Goal: Use online tool/utility: Utilize a website feature to perform a specific function

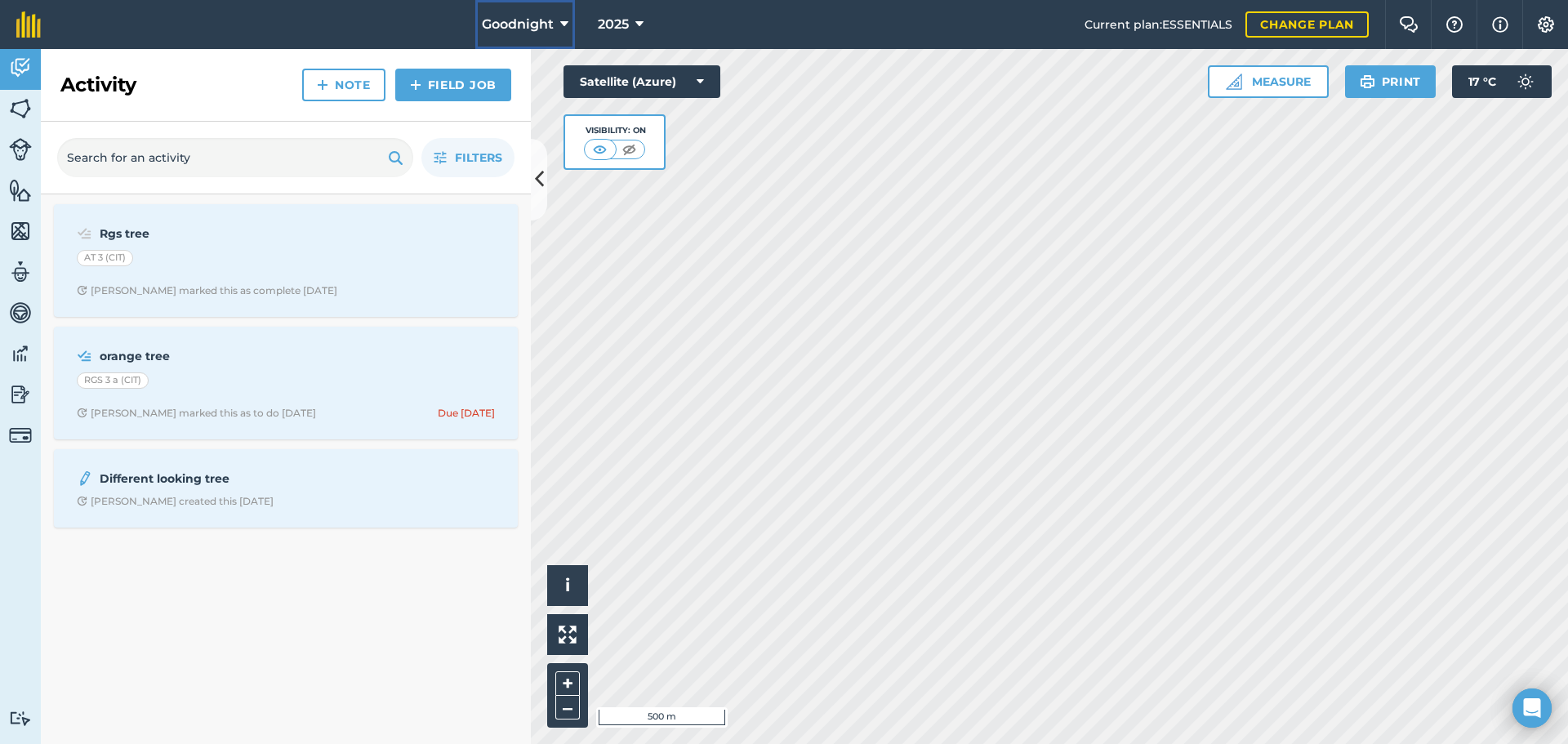
click at [560, 23] on icon at bounding box center [564, 24] width 8 height 20
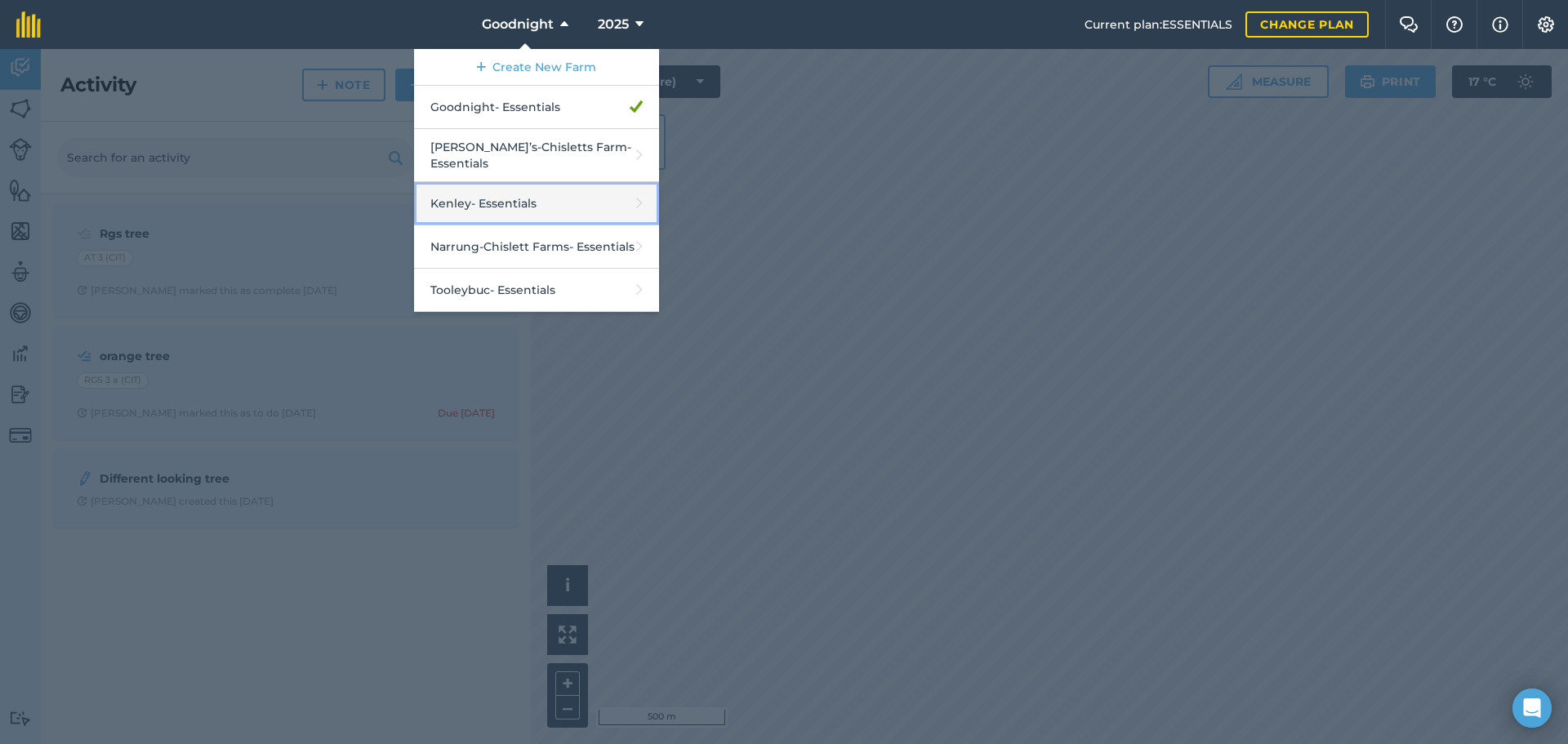
click at [456, 195] on link "Kenley - Essentials" at bounding box center [536, 204] width 245 height 44
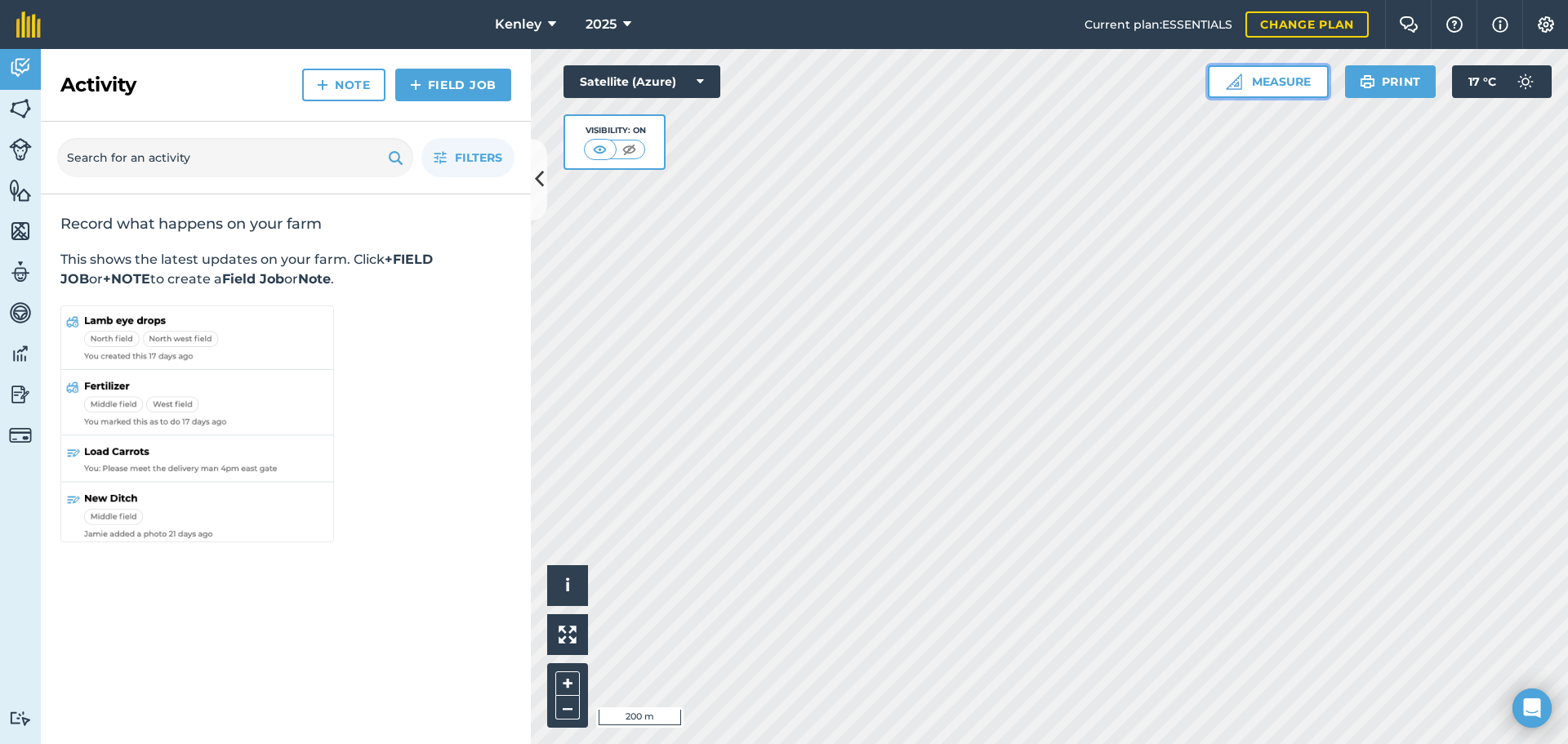
click at [1282, 77] on button "Measure" at bounding box center [1269, 81] width 121 height 33
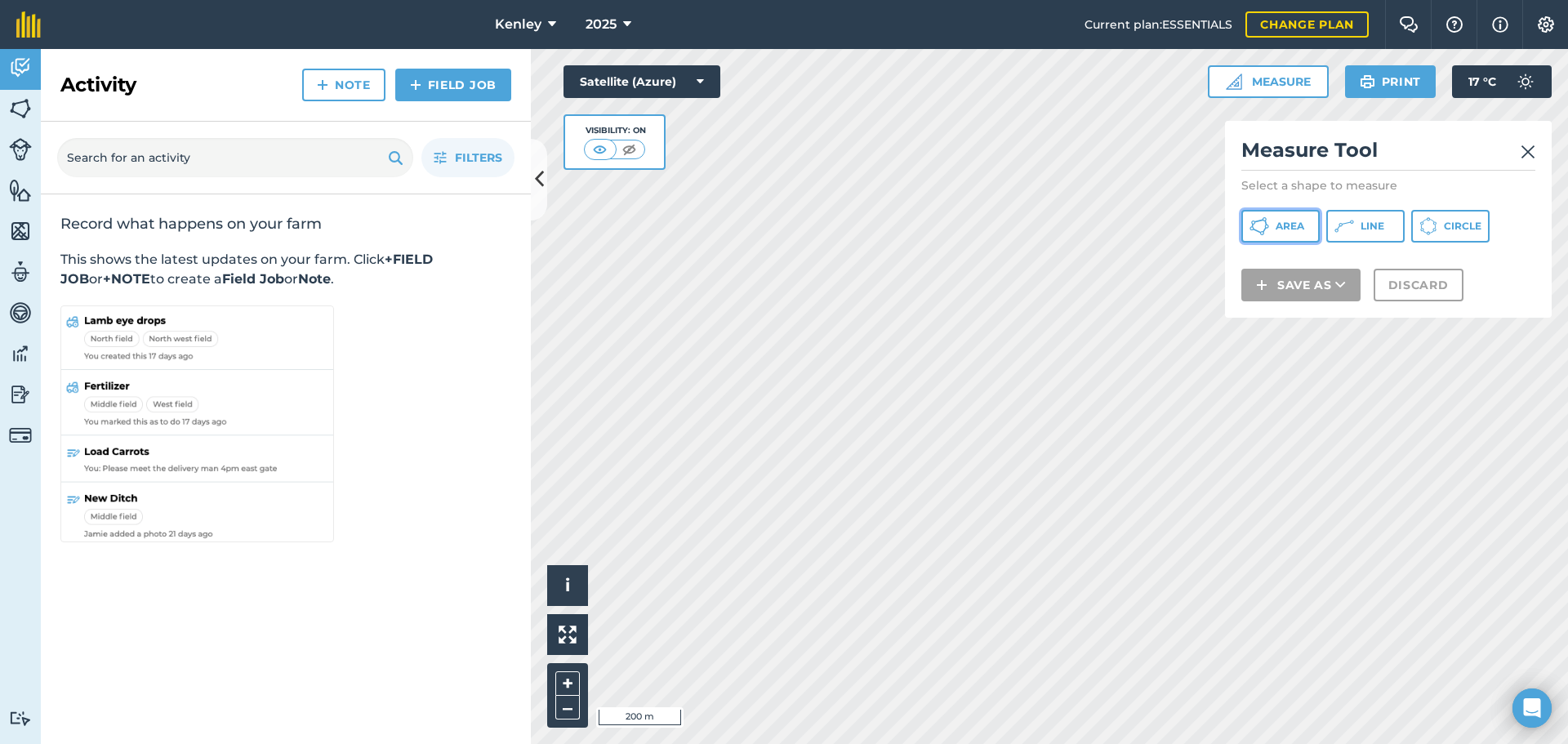
click at [1285, 235] on button "Area" at bounding box center [1281, 226] width 78 height 33
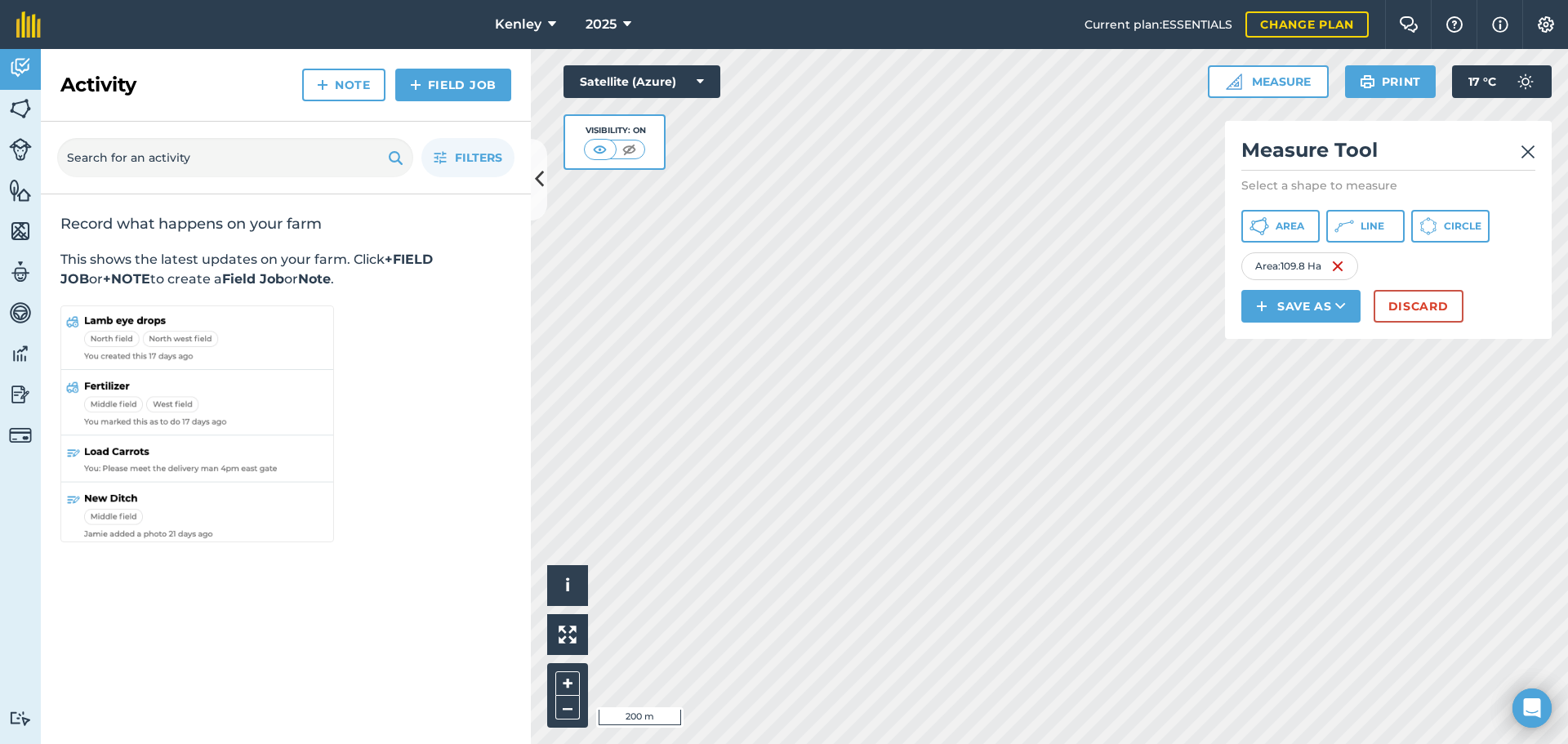
click at [1526, 151] on img at bounding box center [1528, 152] width 15 height 20
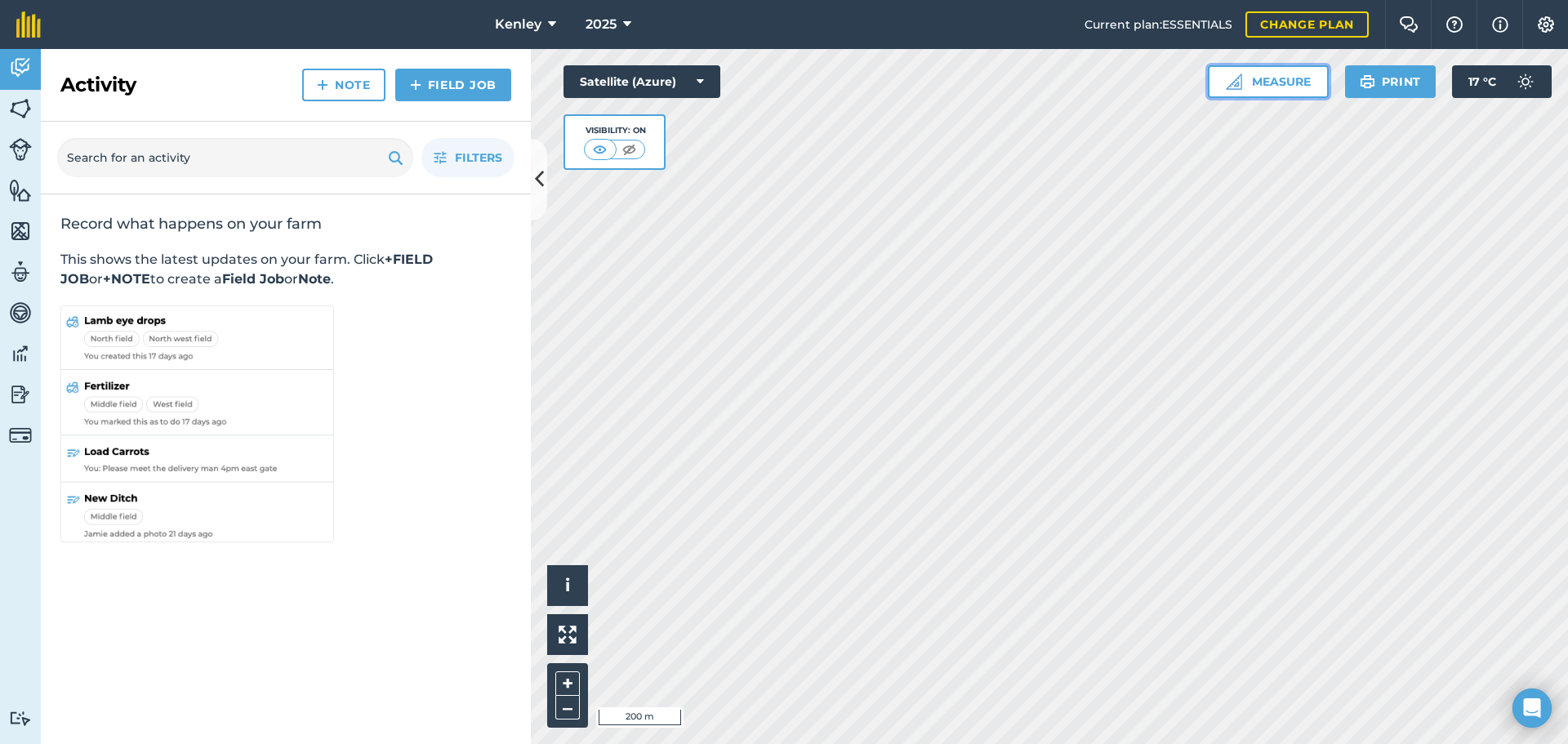
click at [1272, 86] on button "Measure" at bounding box center [1269, 81] width 121 height 33
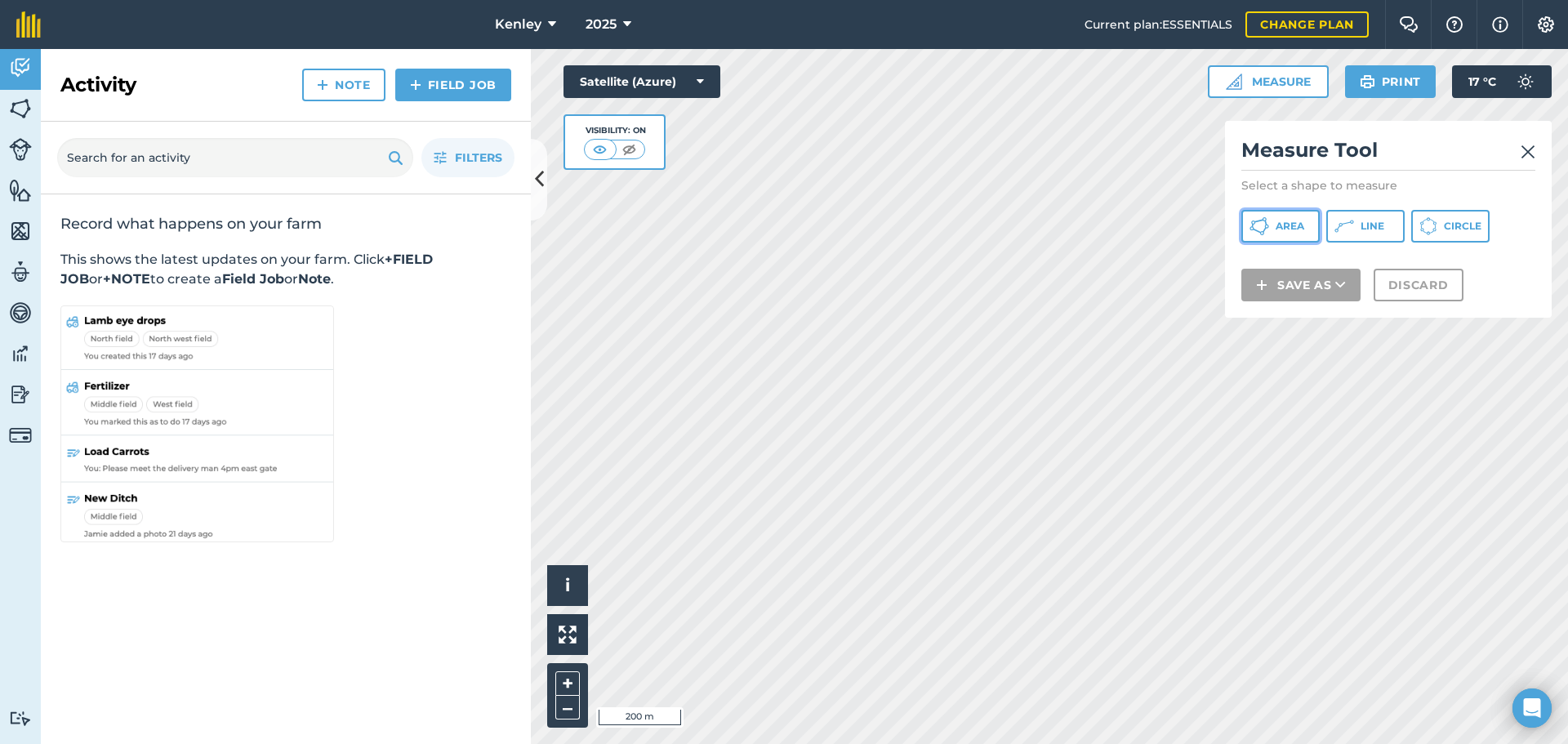
click at [1300, 221] on span "Area" at bounding box center [1290, 226] width 29 height 13
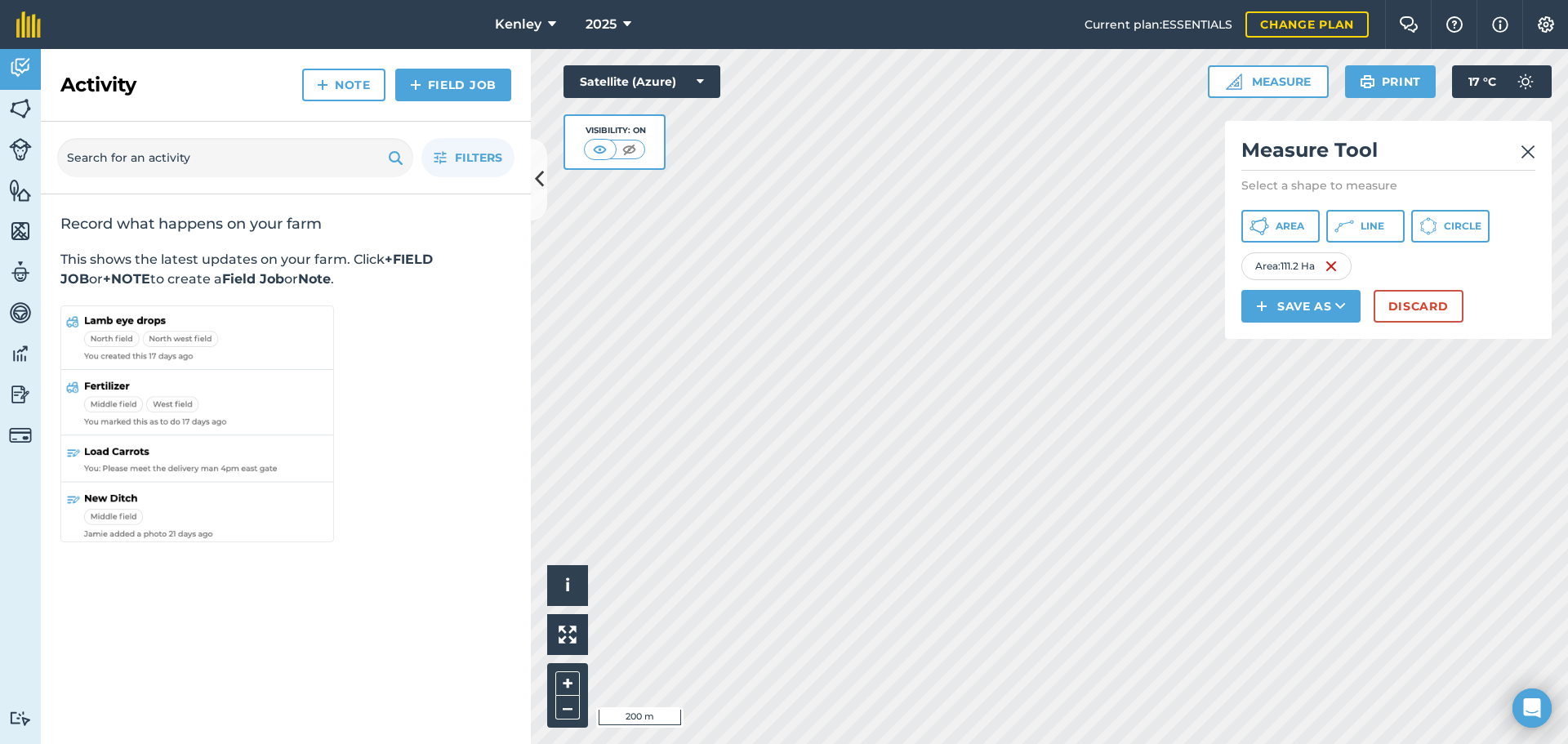
click at [1527, 149] on img at bounding box center [1528, 152] width 15 height 20
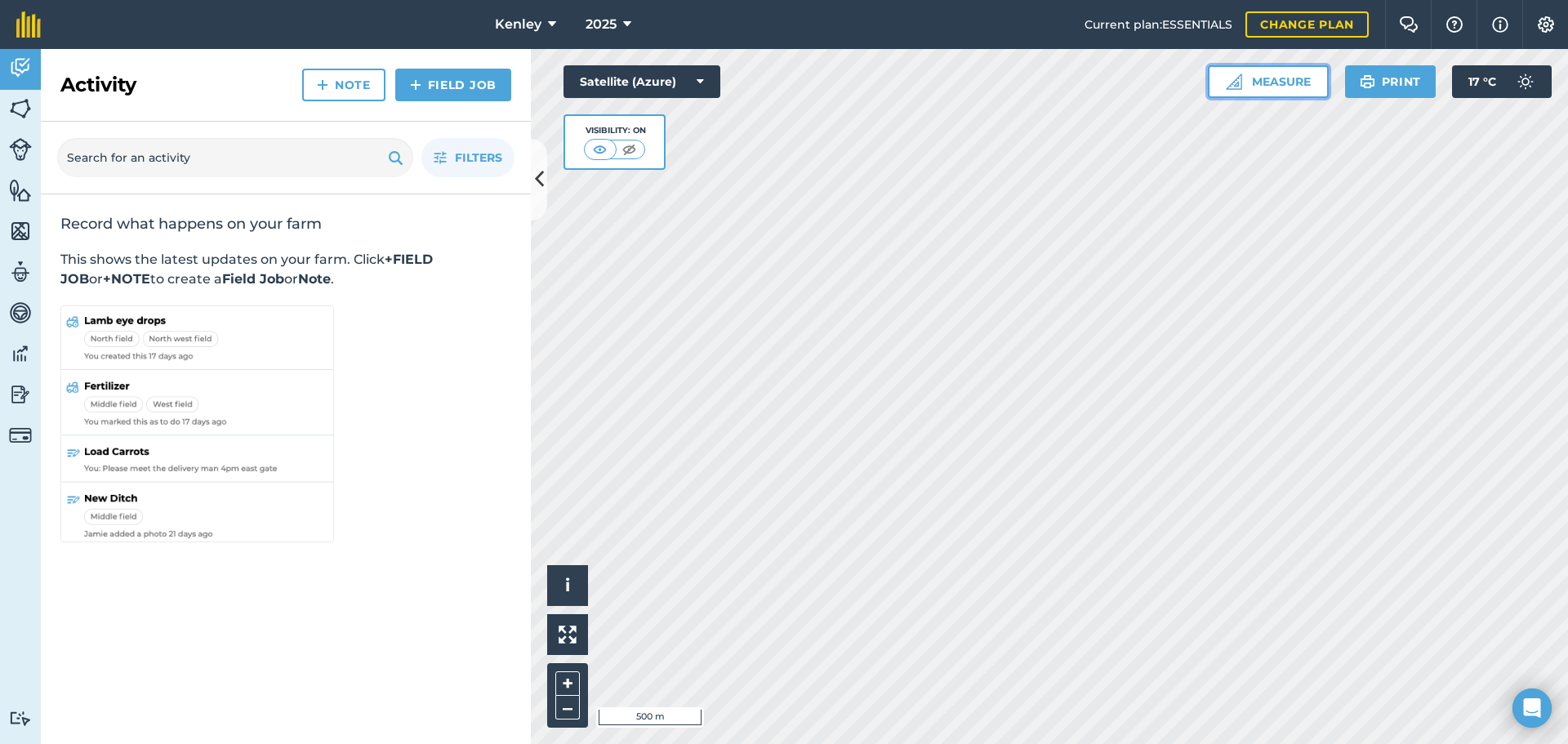
click at [1255, 84] on button "Measure" at bounding box center [1269, 81] width 121 height 33
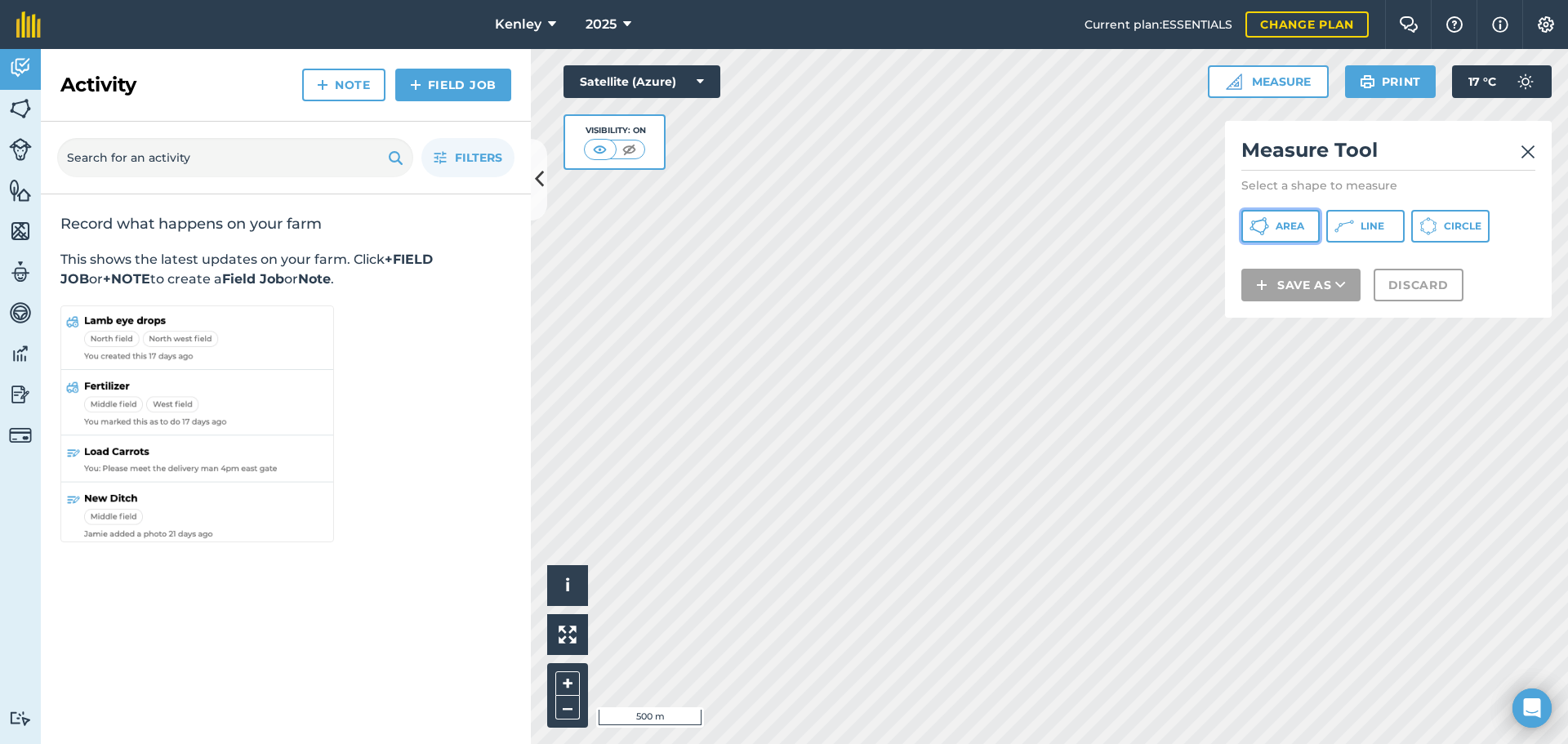
click at [1279, 225] on span "Area" at bounding box center [1290, 226] width 29 height 13
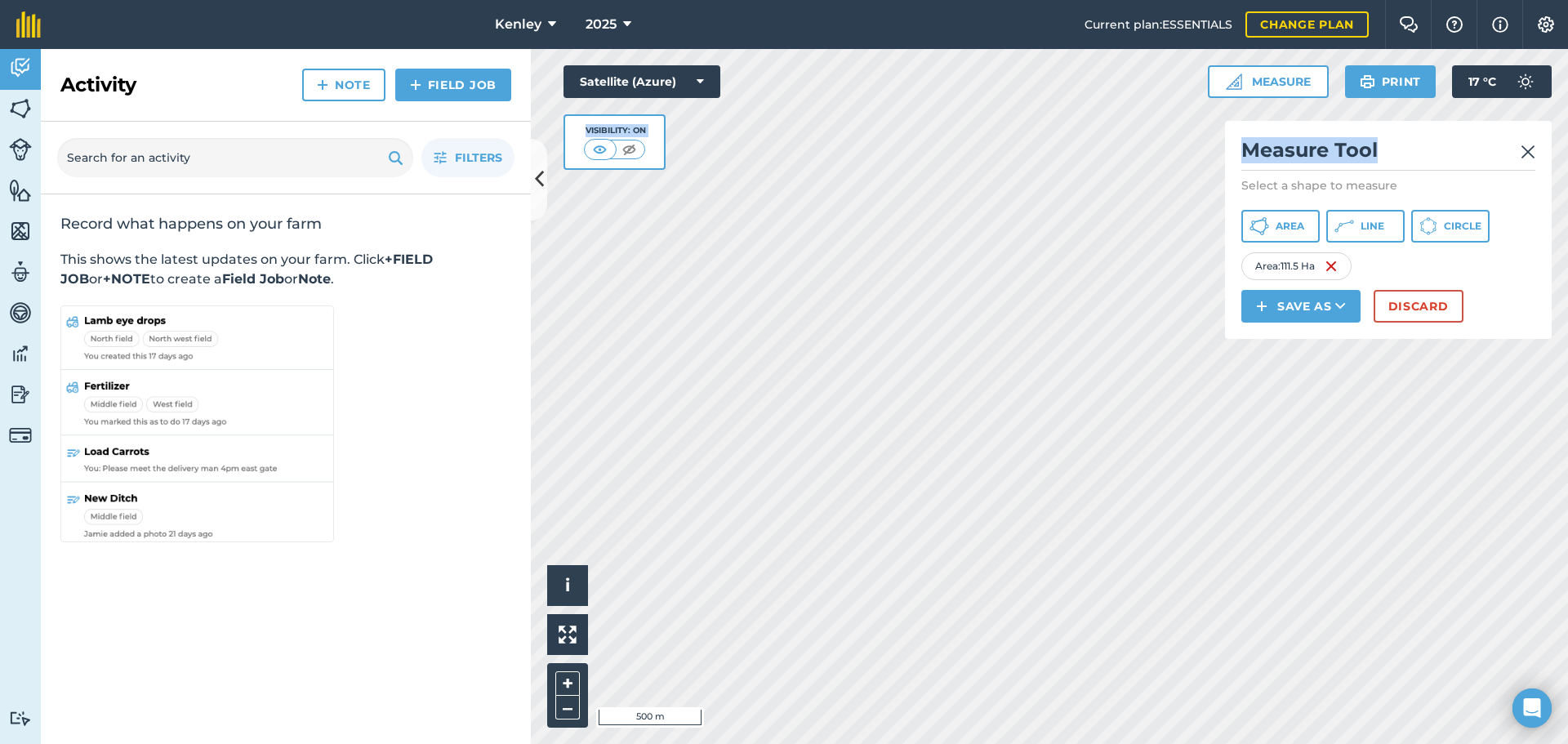
click at [985, 205] on div "Click to start drawing i © 2025 TomTom, Microsoft 500 m + – Satellite (Azure) V…" at bounding box center [1049, 396] width 1037 height 695
click at [1533, 151] on img at bounding box center [1528, 152] width 15 height 20
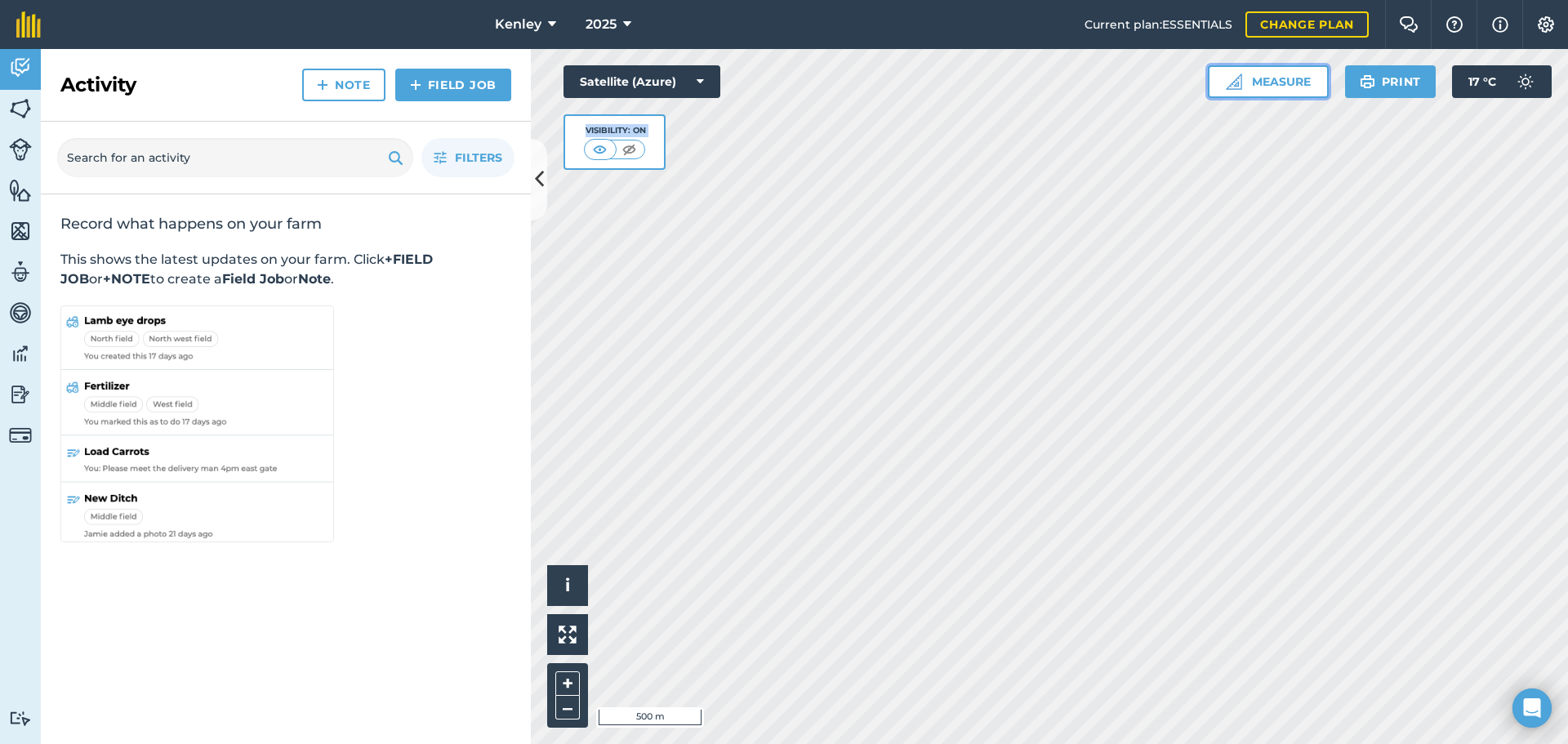
click at [1278, 84] on button "Measure" at bounding box center [1269, 81] width 121 height 33
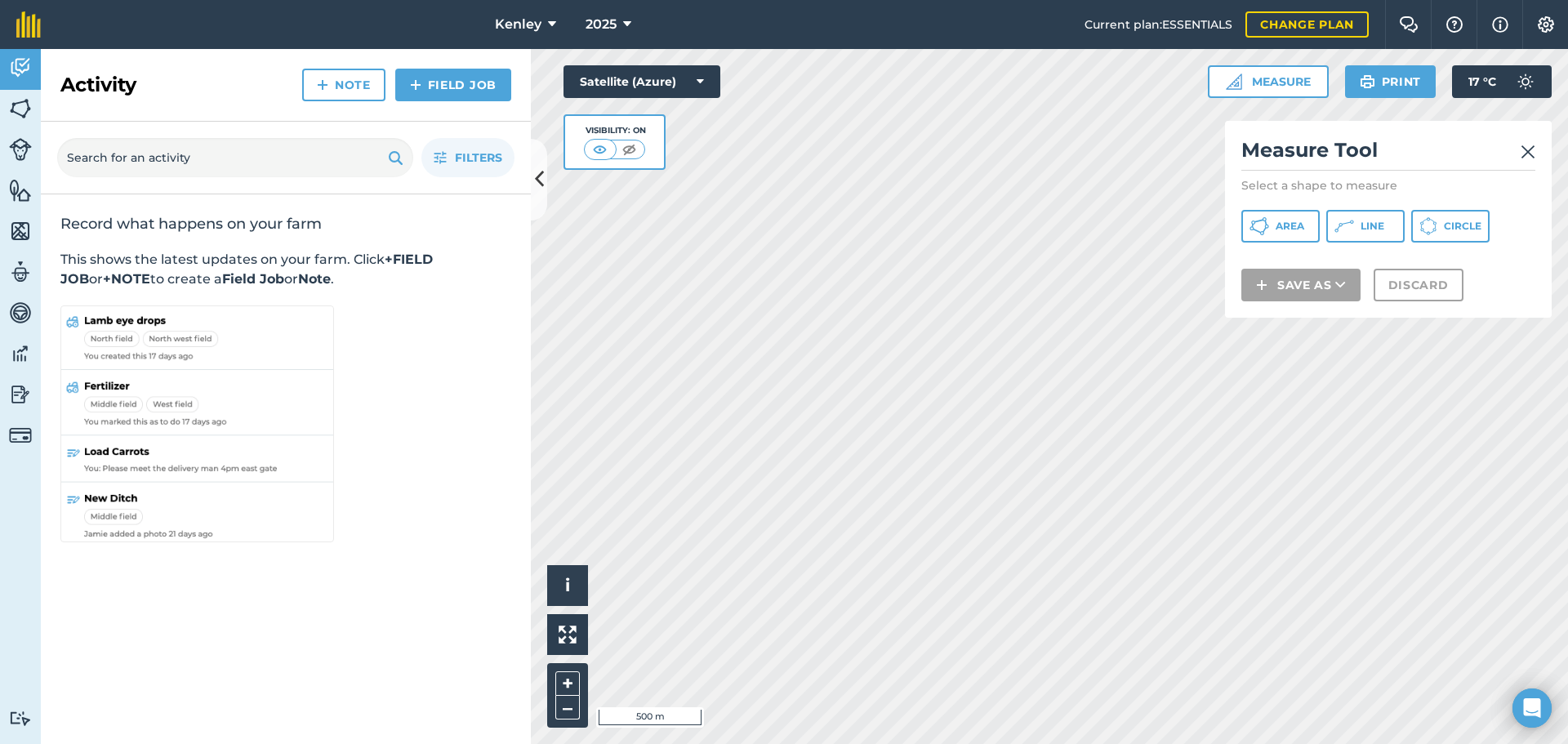
click at [1414, 139] on h2 "Measure Tool" at bounding box center [1389, 154] width 294 height 33
click at [1299, 229] on span "Area" at bounding box center [1290, 226] width 29 height 13
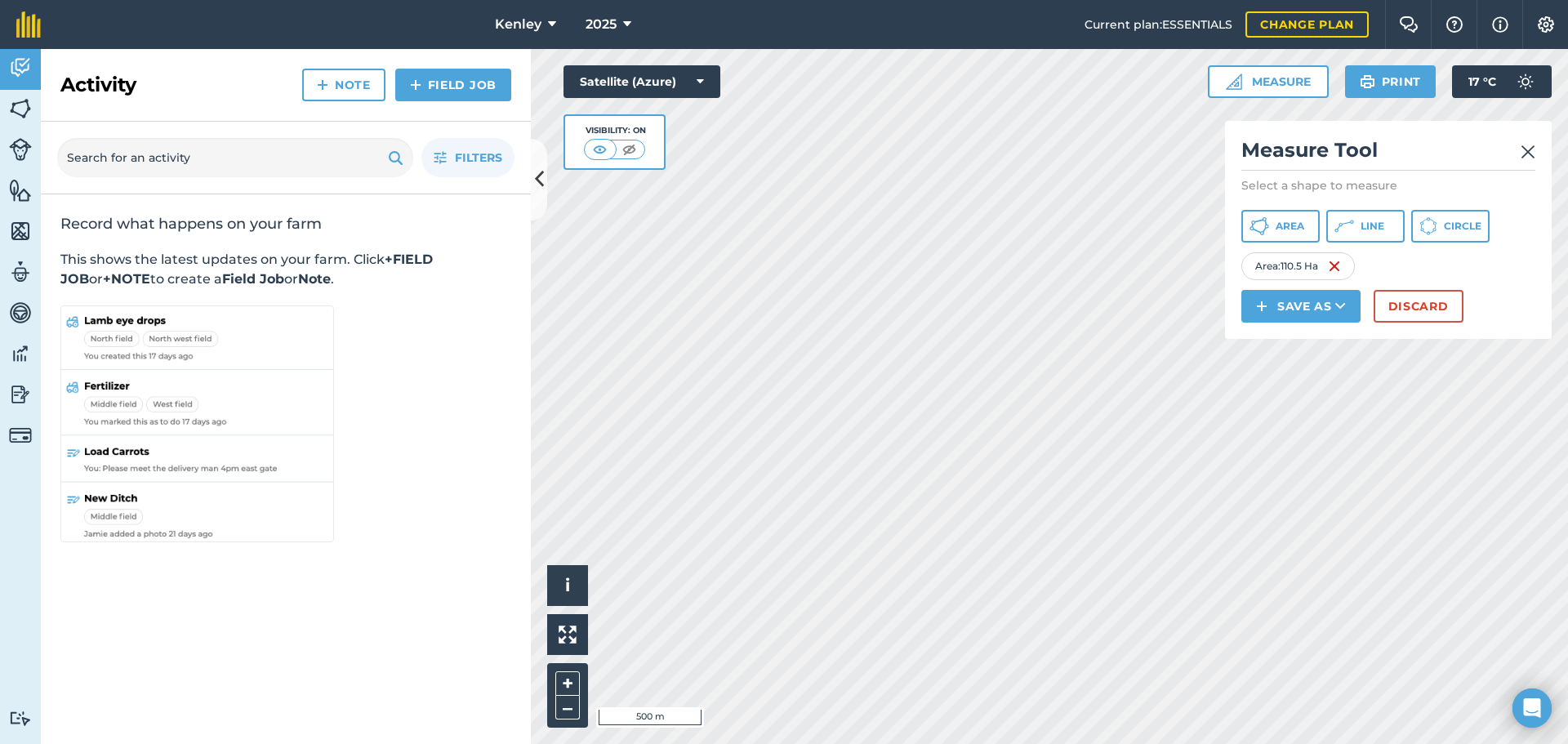
click at [1535, 152] on img at bounding box center [1528, 152] width 15 height 20
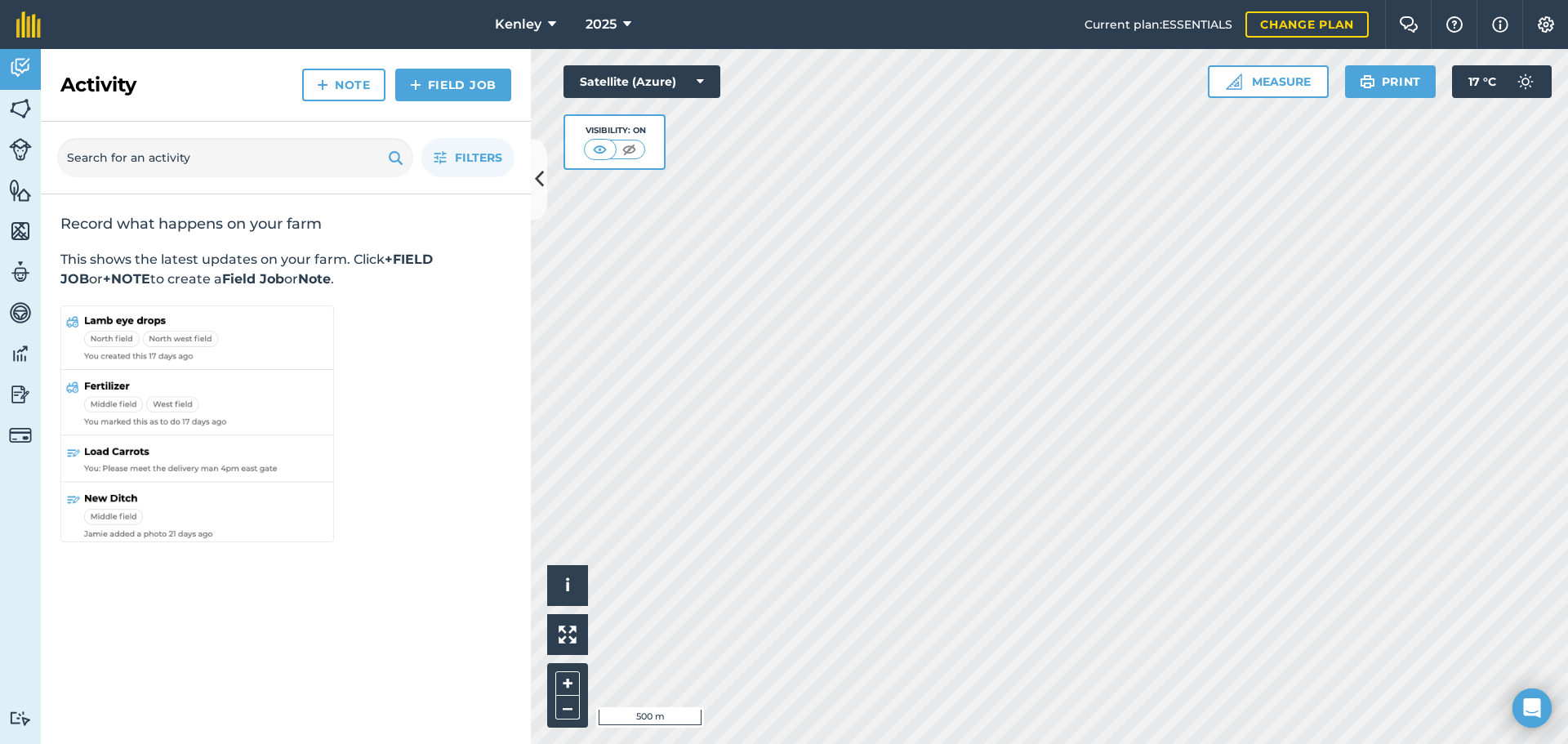
click at [1089, 743] on html "Kenley 2025 Current plan : ESSENTIALS Change plan Farm Chat Help Info Settings …" at bounding box center [784, 372] width 1568 height 744
